Goal: Check status: Check status

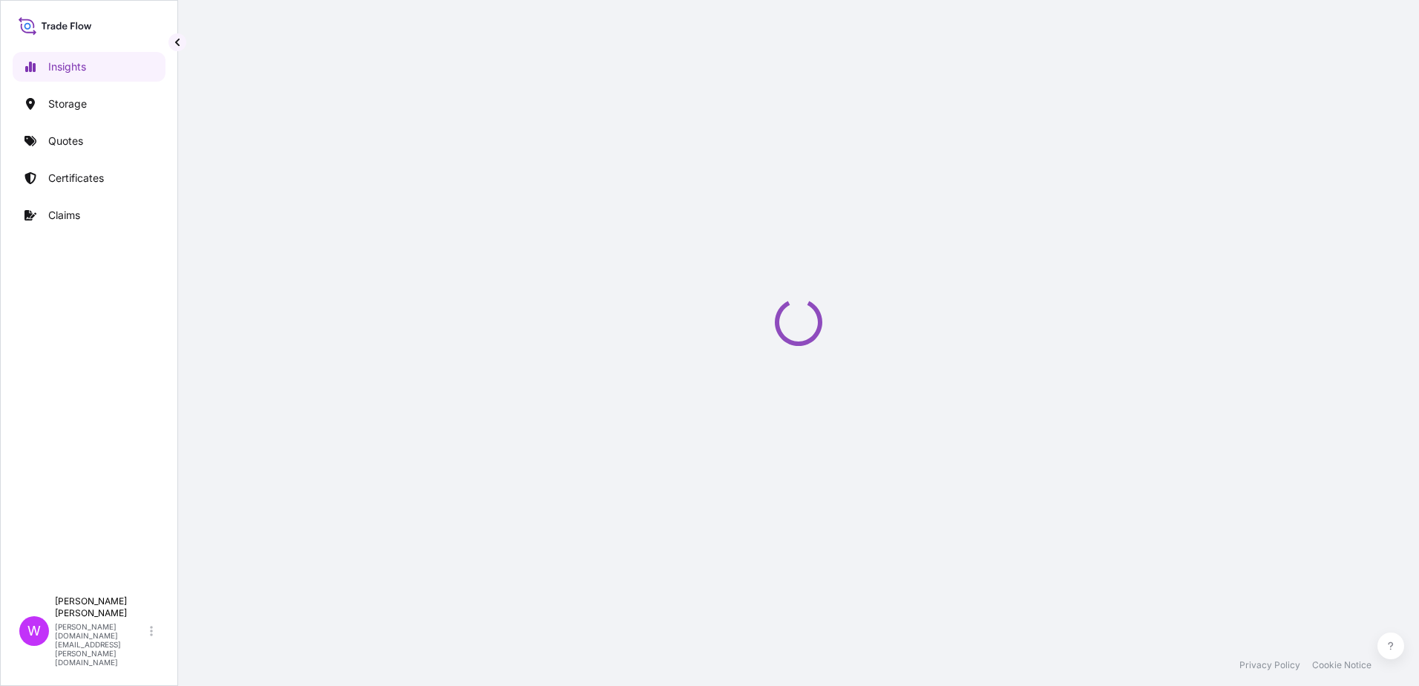
select select "2025"
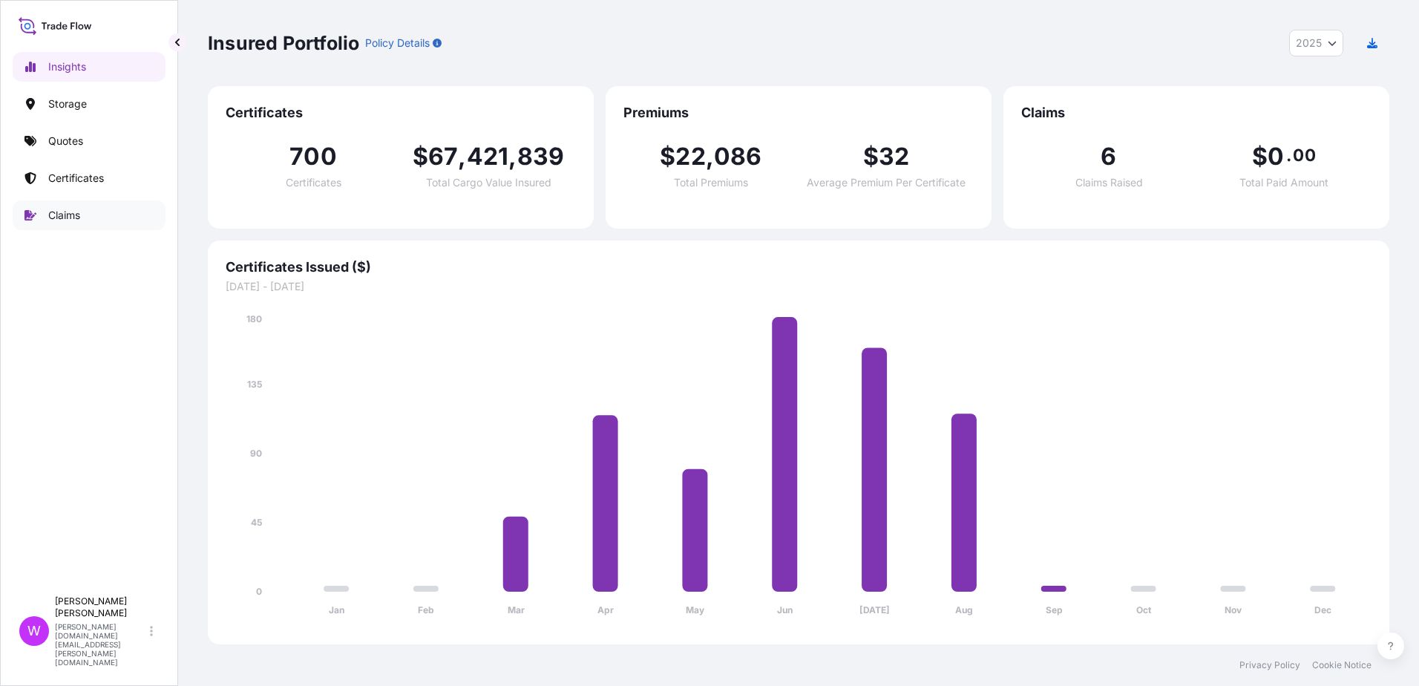
click at [64, 215] on p "Claims" at bounding box center [64, 215] width 32 height 15
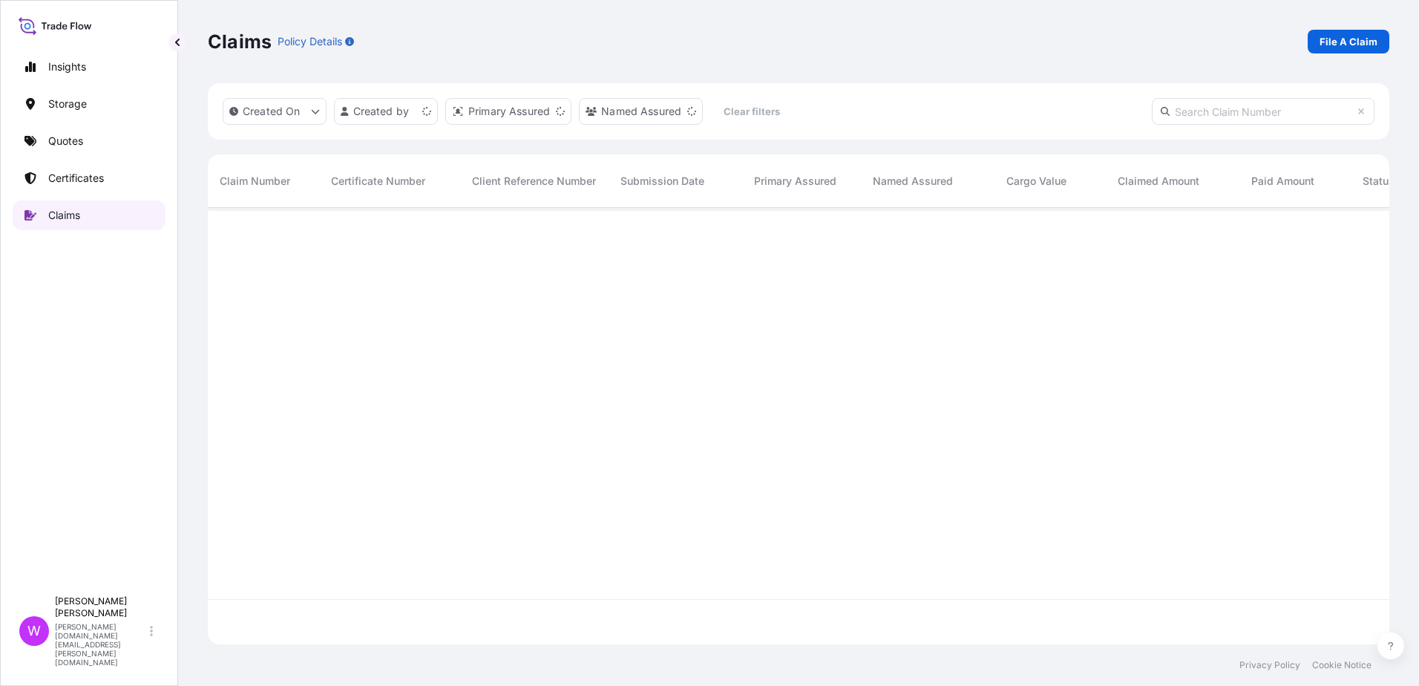
scroll to position [433, 1170]
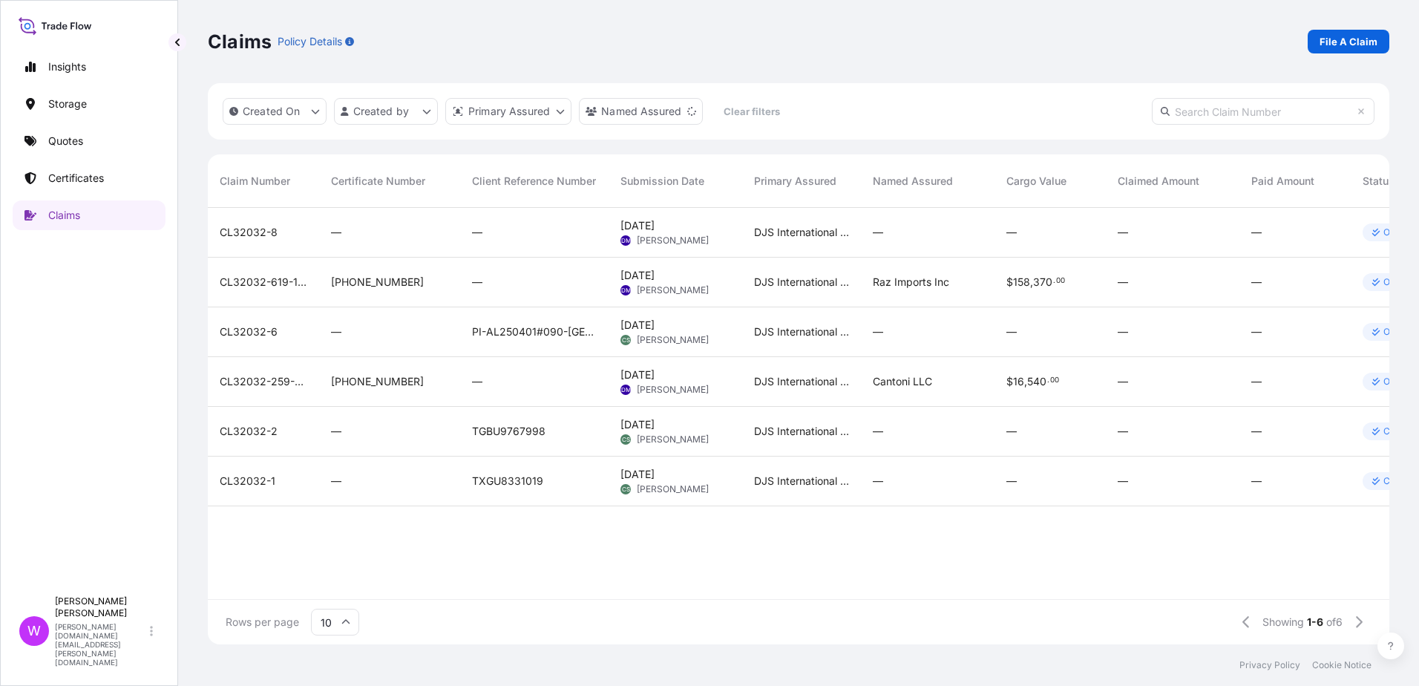
click at [655, 274] on span "[DATE]" at bounding box center [637, 275] width 34 height 15
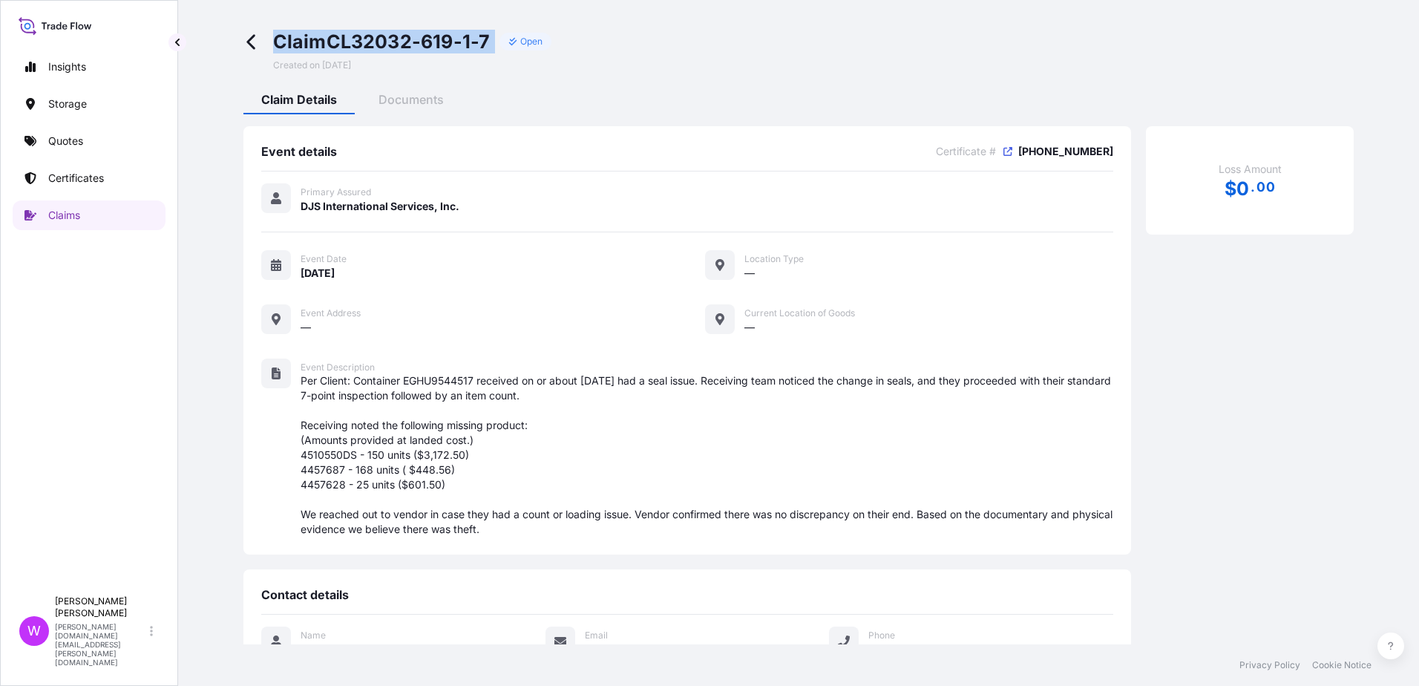
drag, startPoint x: 498, startPoint y: 33, endPoint x: 270, endPoint y: 43, distance: 228.0
click at [270, 43] on div "Claim CL32032-619-1-7 Open Created on [DATE]" at bounding box center [397, 51] width 308 height 42
copy div "Claim CL32032-619-1-7"
